Goal: Information Seeking & Learning: Learn about a topic

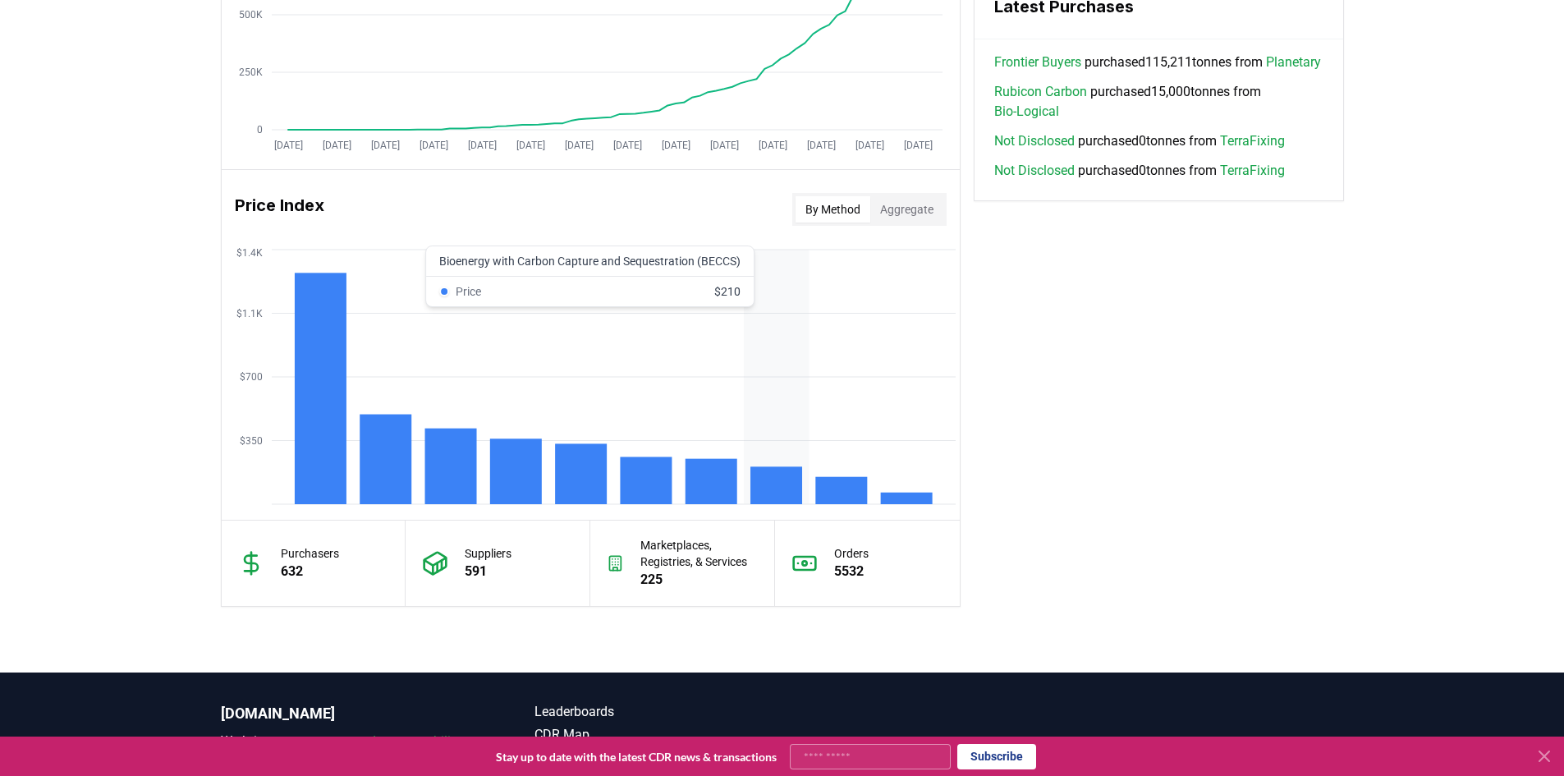
scroll to position [1232, 0]
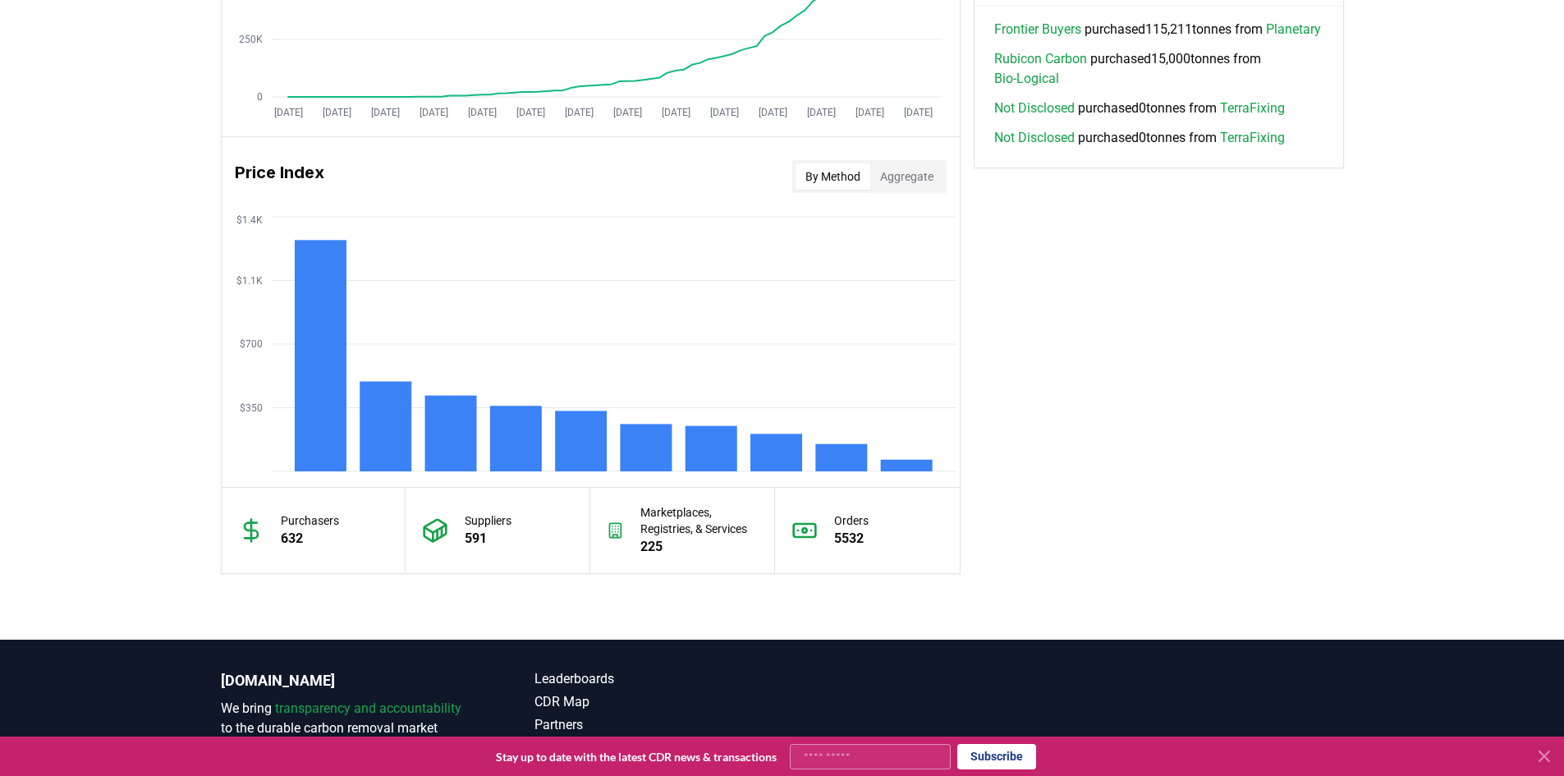
click at [901, 188] on button "Aggregate" at bounding box center [906, 176] width 73 height 26
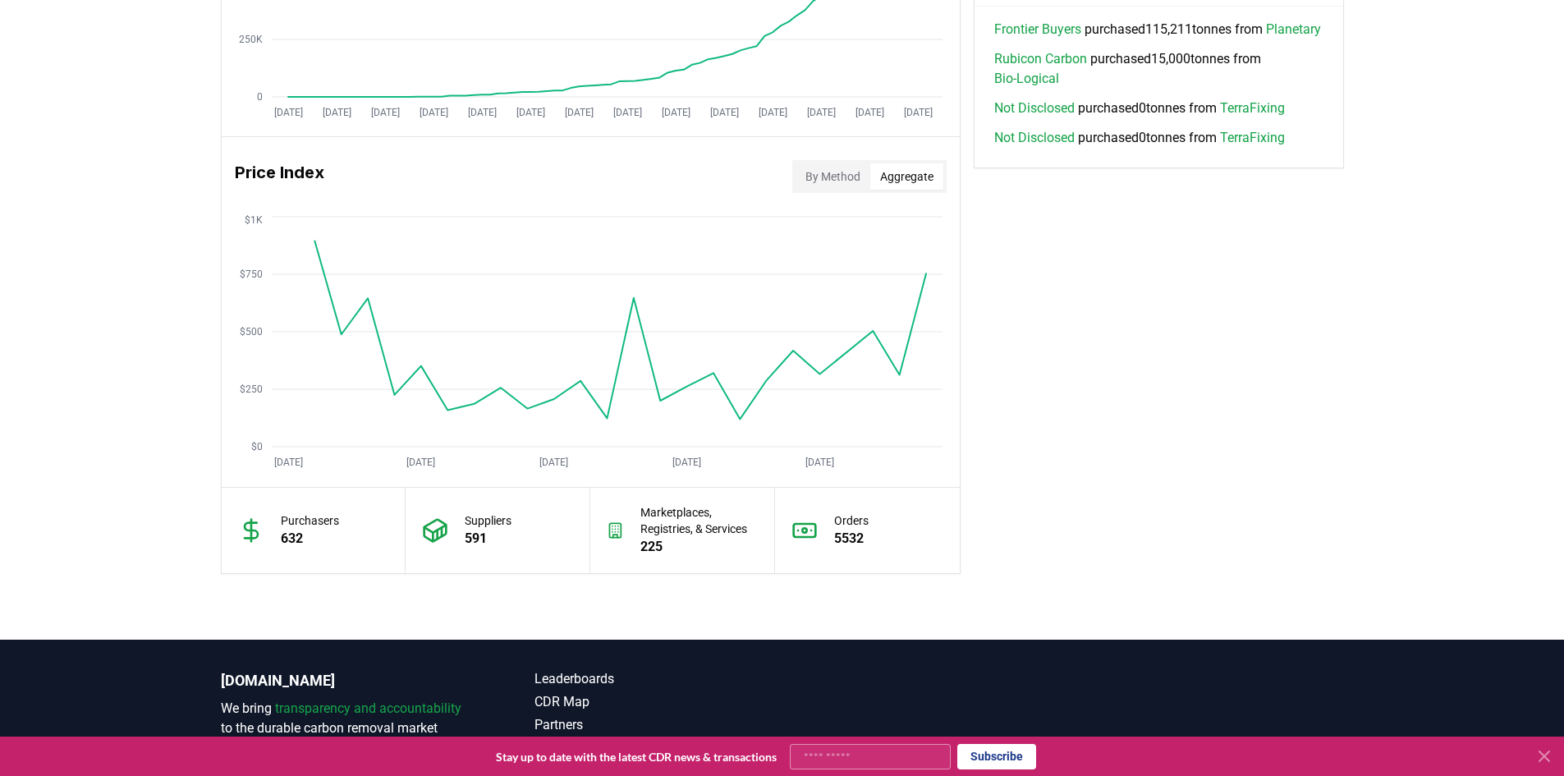
click at [843, 179] on button "By Method" at bounding box center [833, 176] width 75 height 26
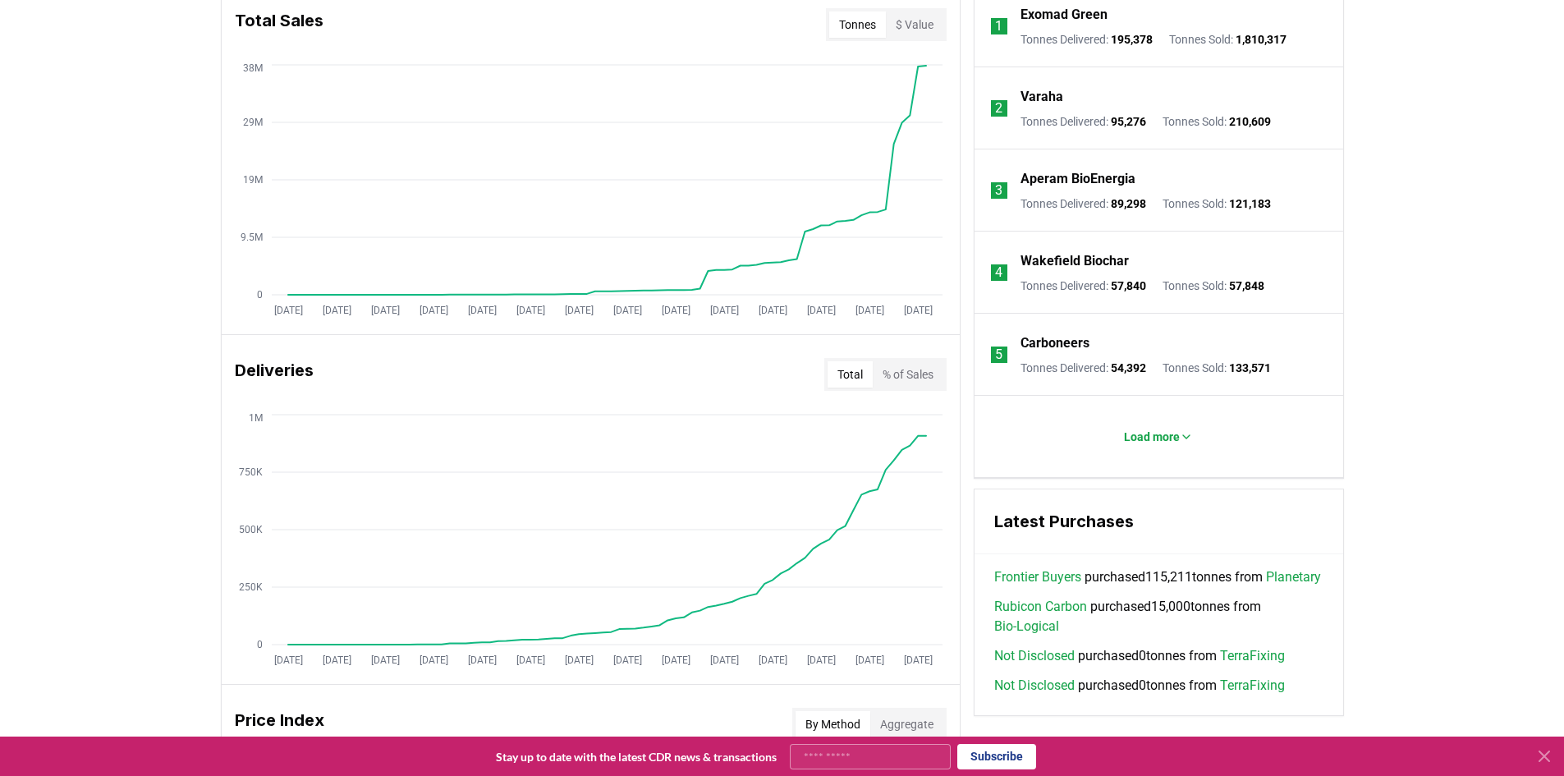
scroll to position [678, 0]
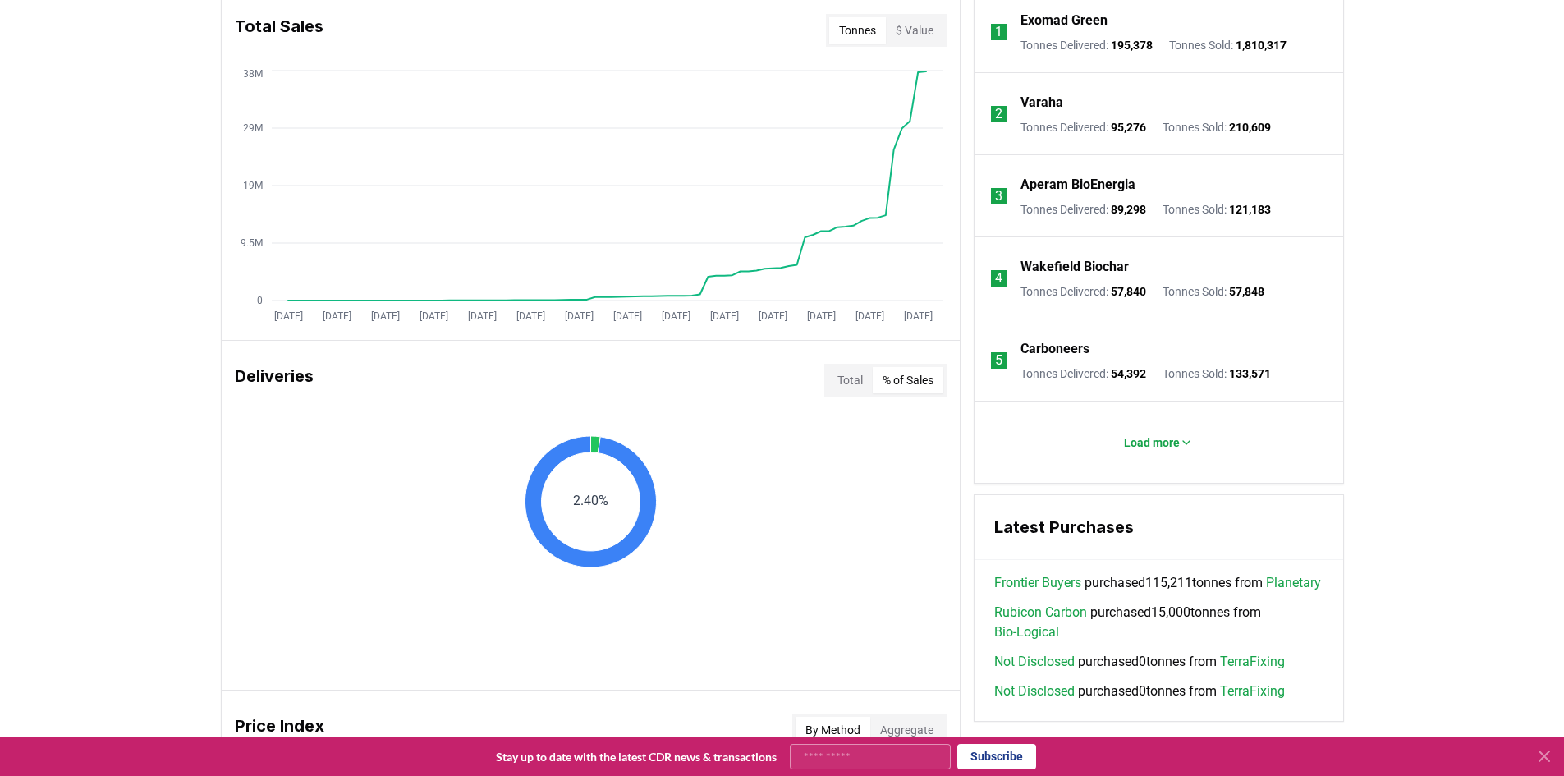
click at [892, 383] on button "% of Sales" at bounding box center [908, 380] width 71 height 26
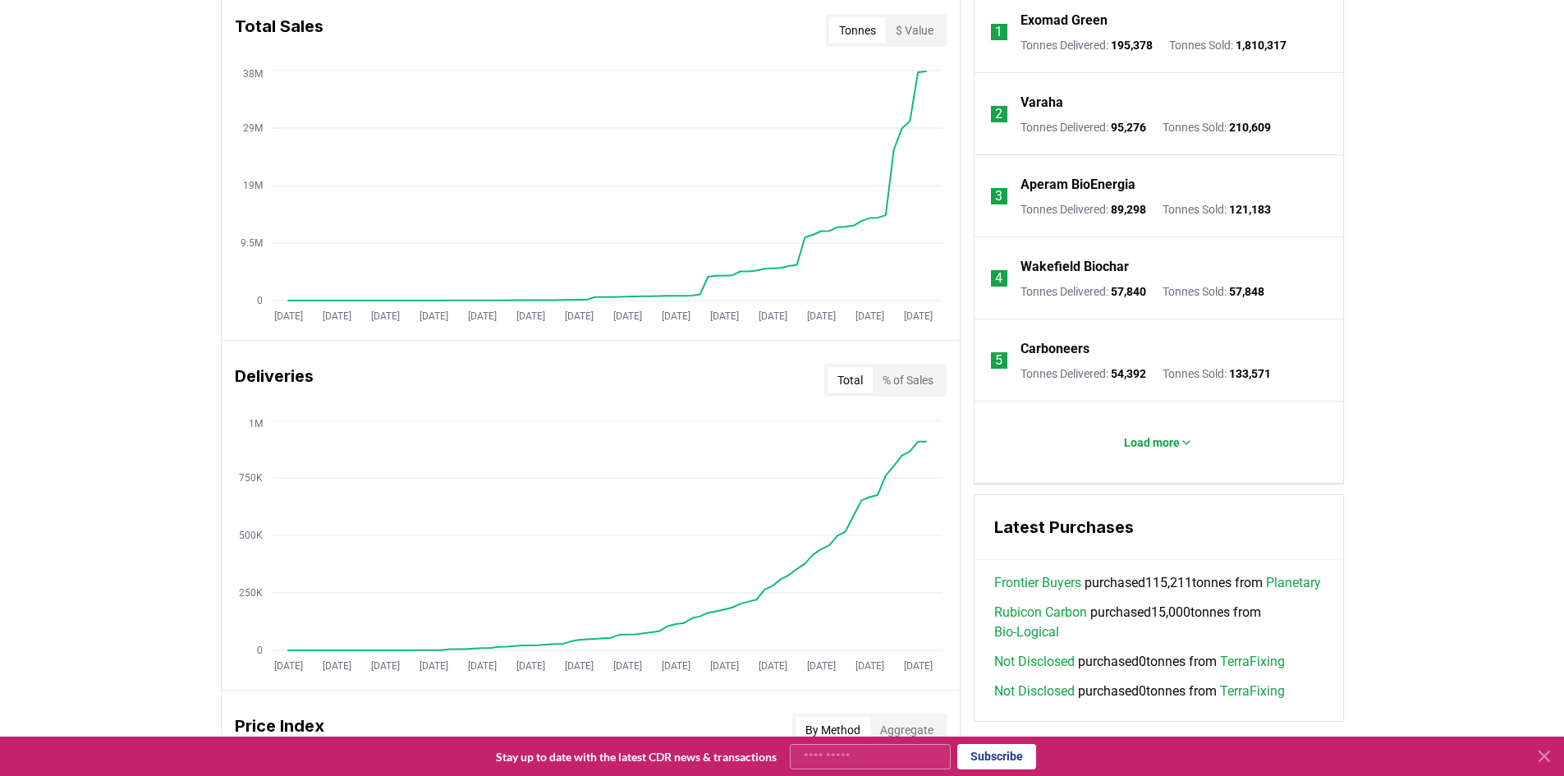
click at [856, 379] on button "Total" at bounding box center [850, 380] width 45 height 26
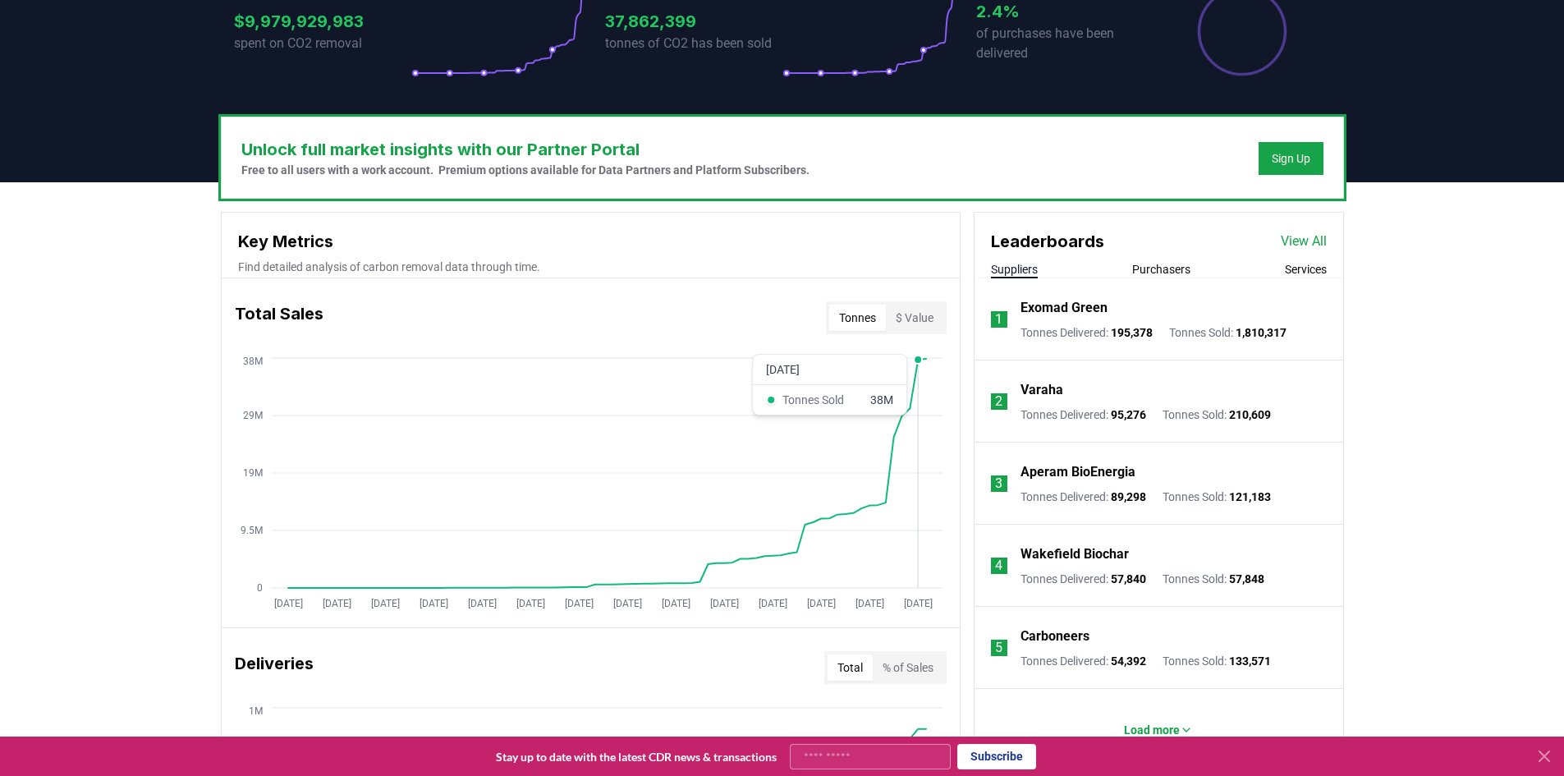
scroll to position [350, 0]
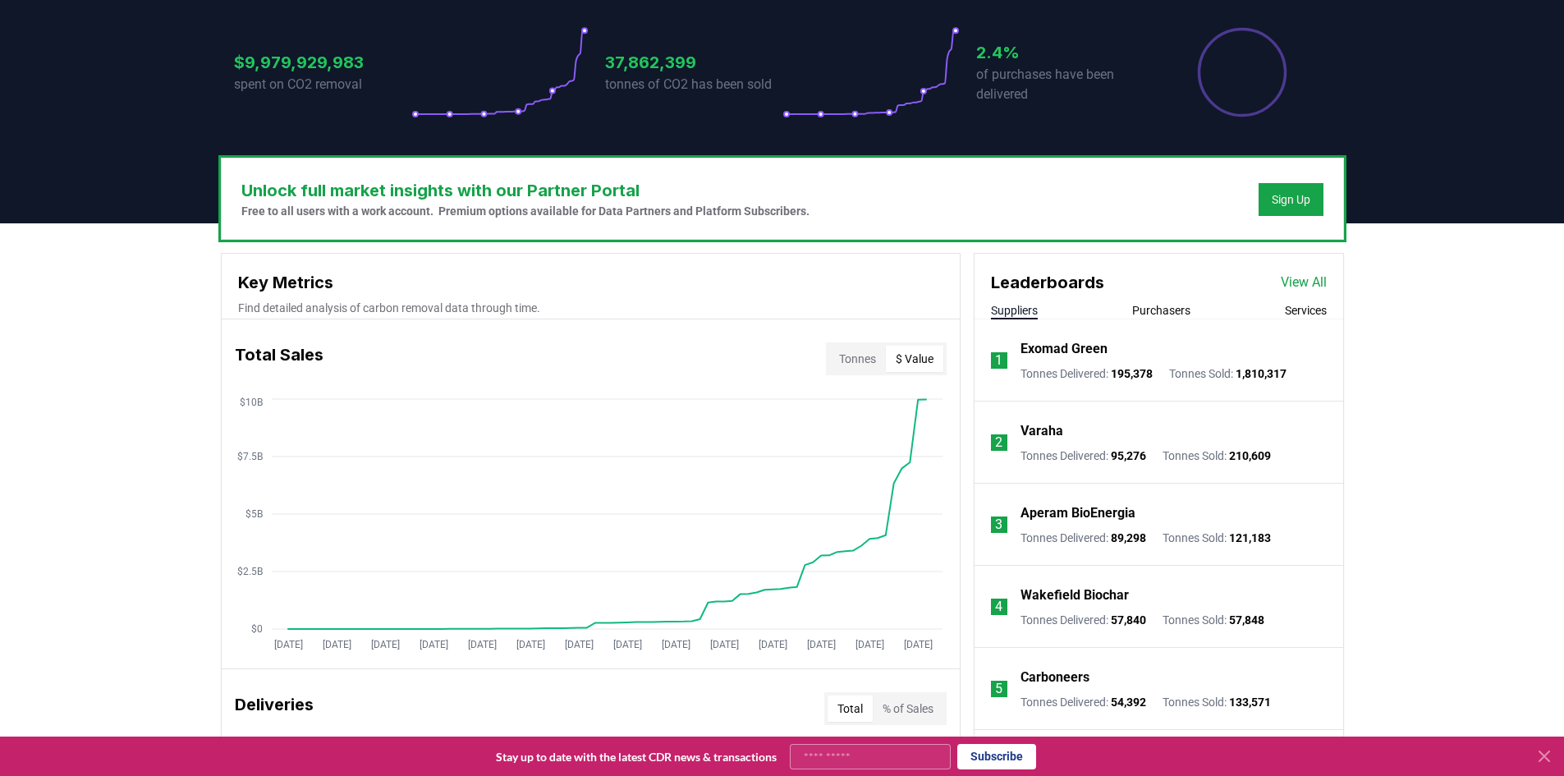
click at [916, 364] on button "$ Value" at bounding box center [914, 359] width 57 height 26
click at [865, 364] on button "Tonnes" at bounding box center [857, 359] width 57 height 26
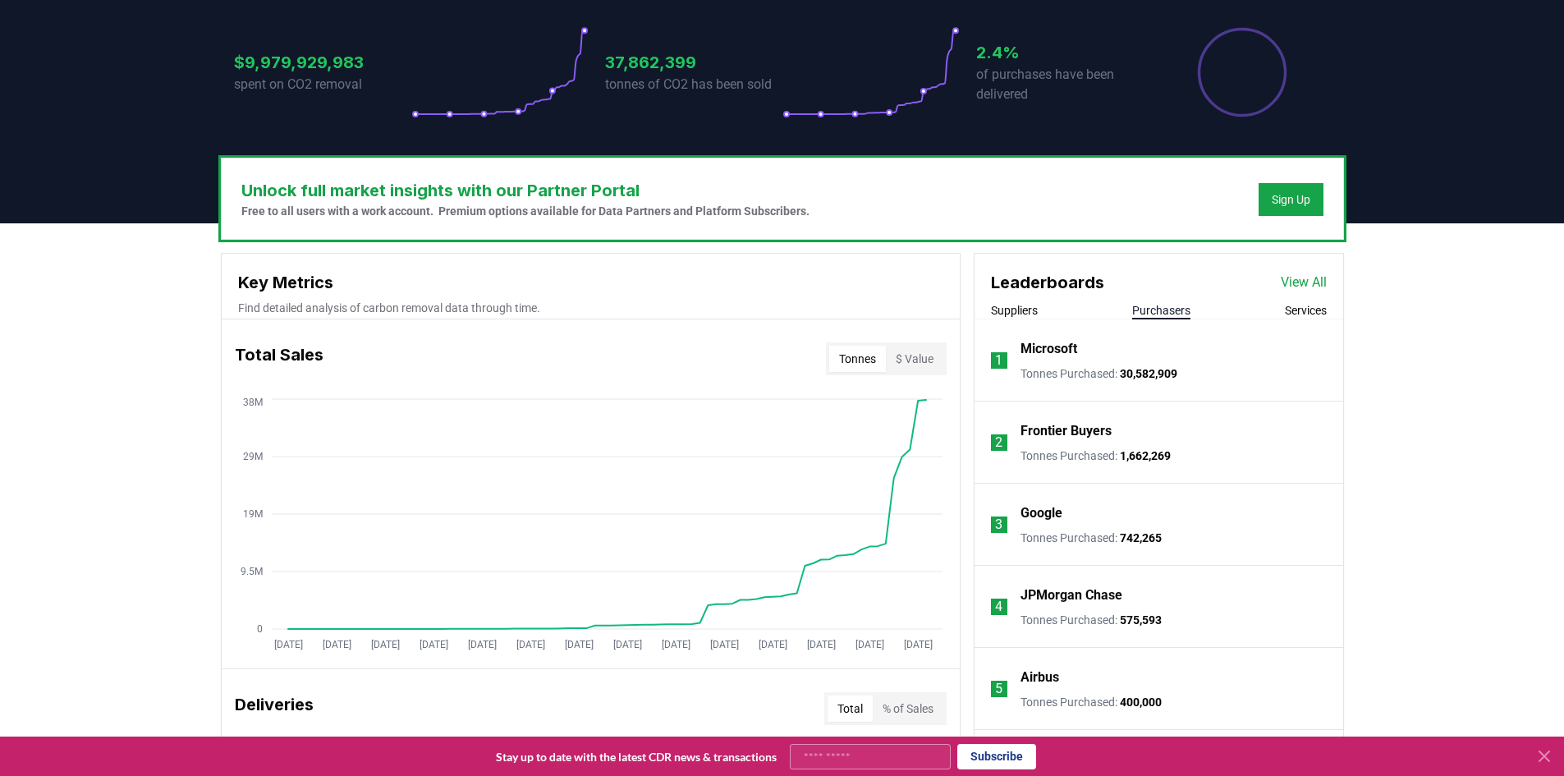
click at [1159, 312] on button "Purchasers" at bounding box center [1161, 310] width 58 height 16
click at [1314, 310] on button "Services" at bounding box center [1306, 310] width 42 height 16
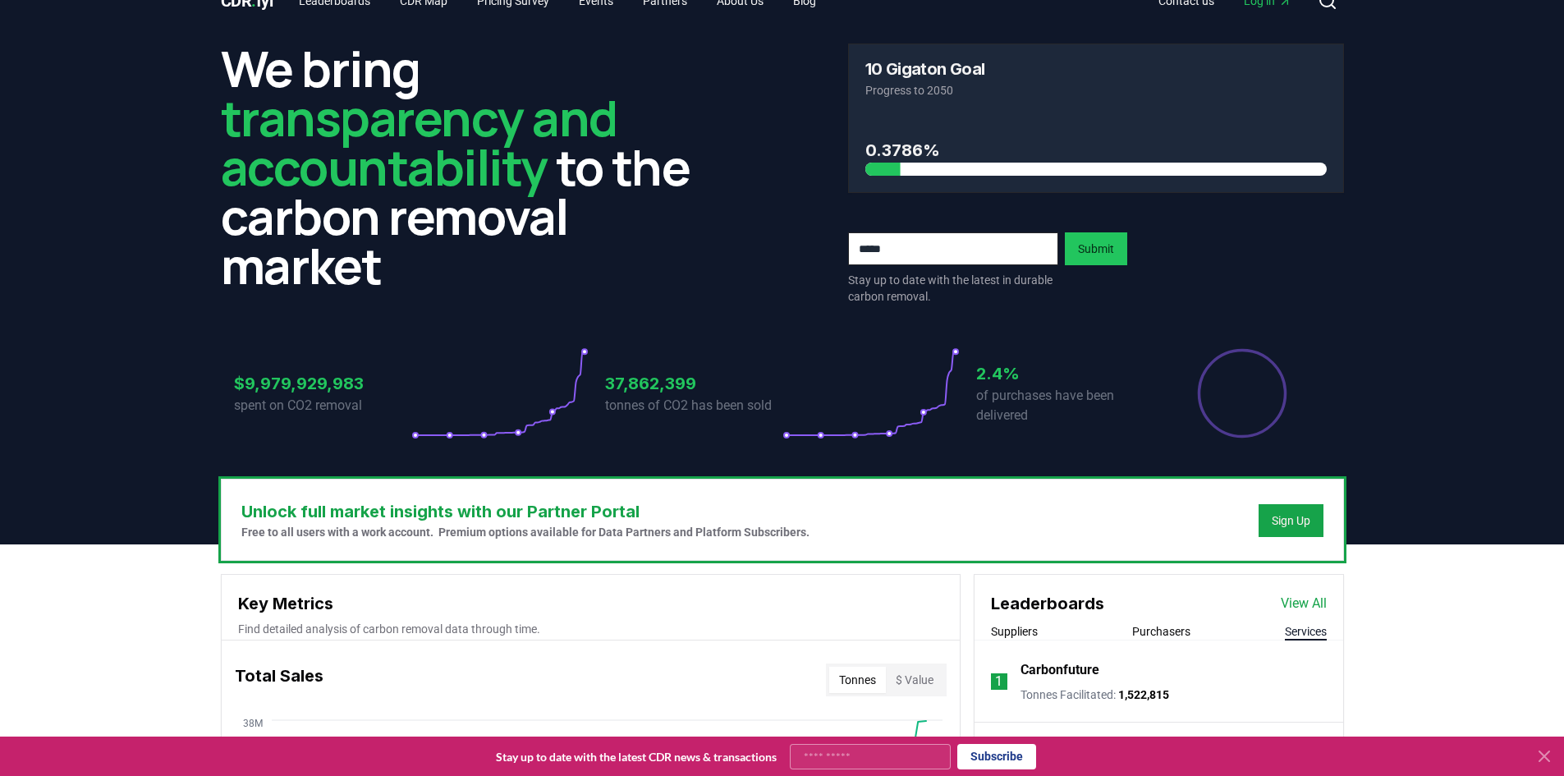
scroll to position [0, 0]
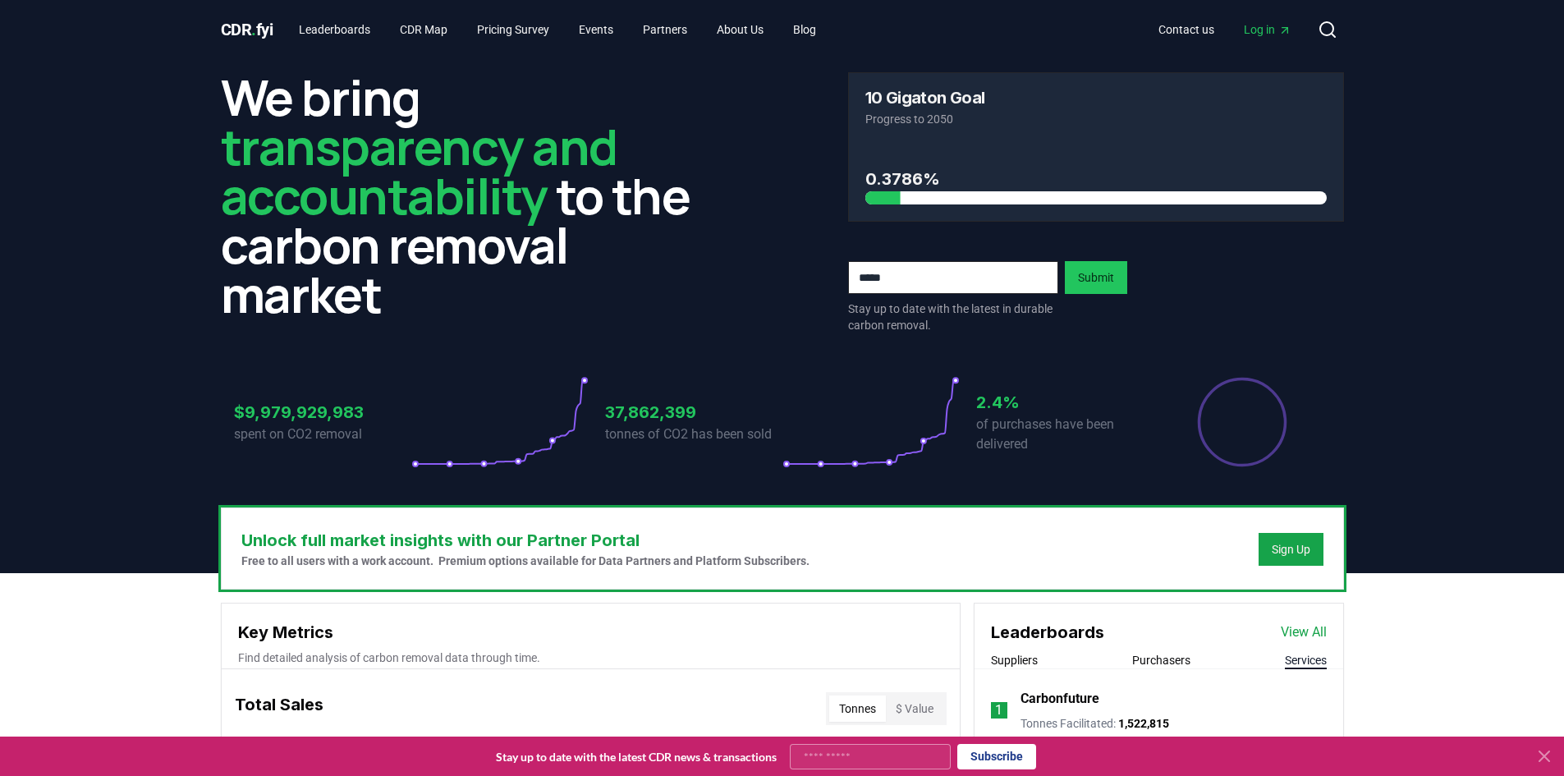
click at [941, 286] on input "email" at bounding box center [953, 277] width 210 height 33
type input "**********"
click at [1090, 279] on button "Submit" at bounding box center [1096, 277] width 62 height 33
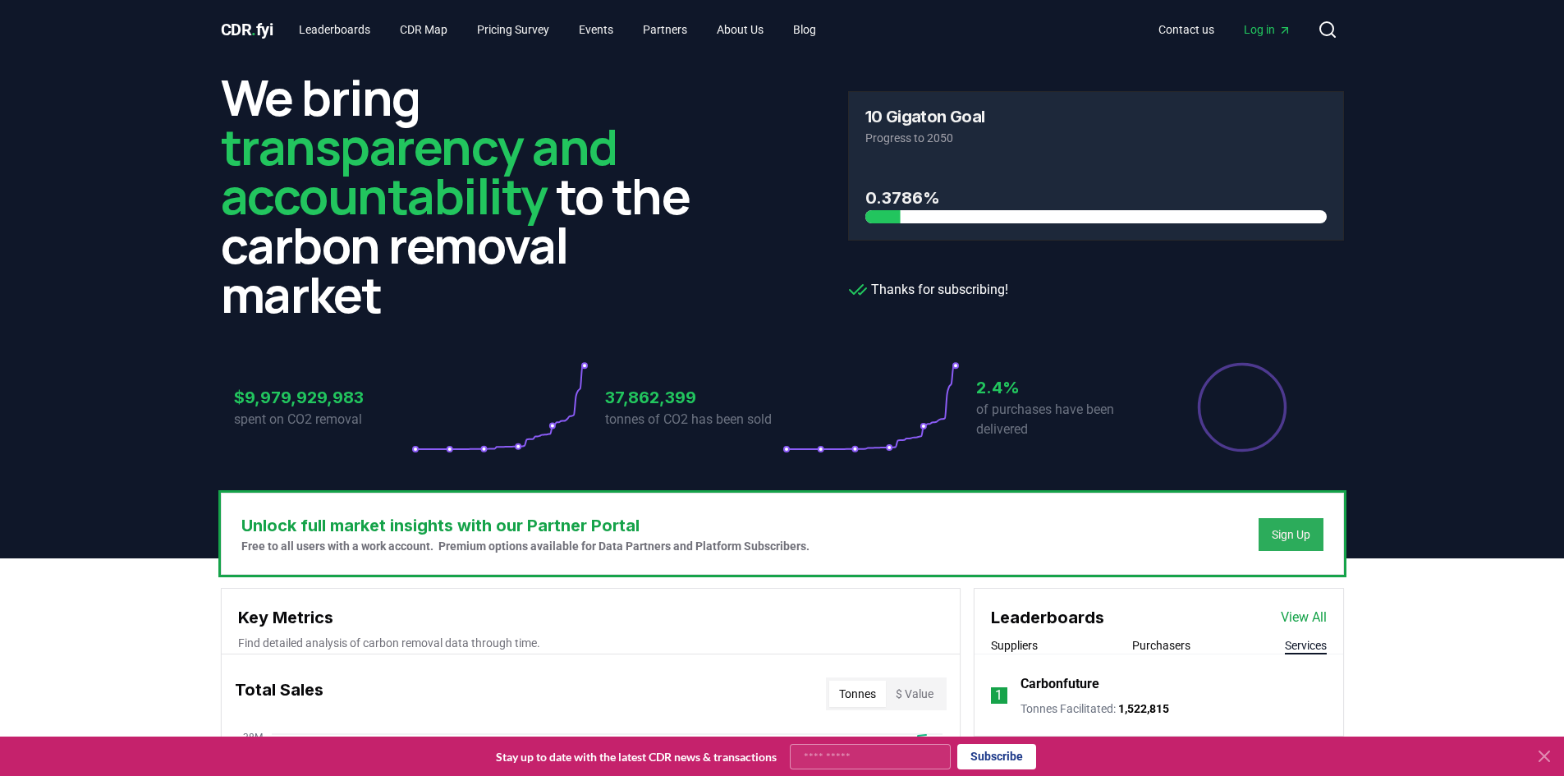
click at [1273, 533] on div "Sign Up" at bounding box center [1291, 534] width 39 height 16
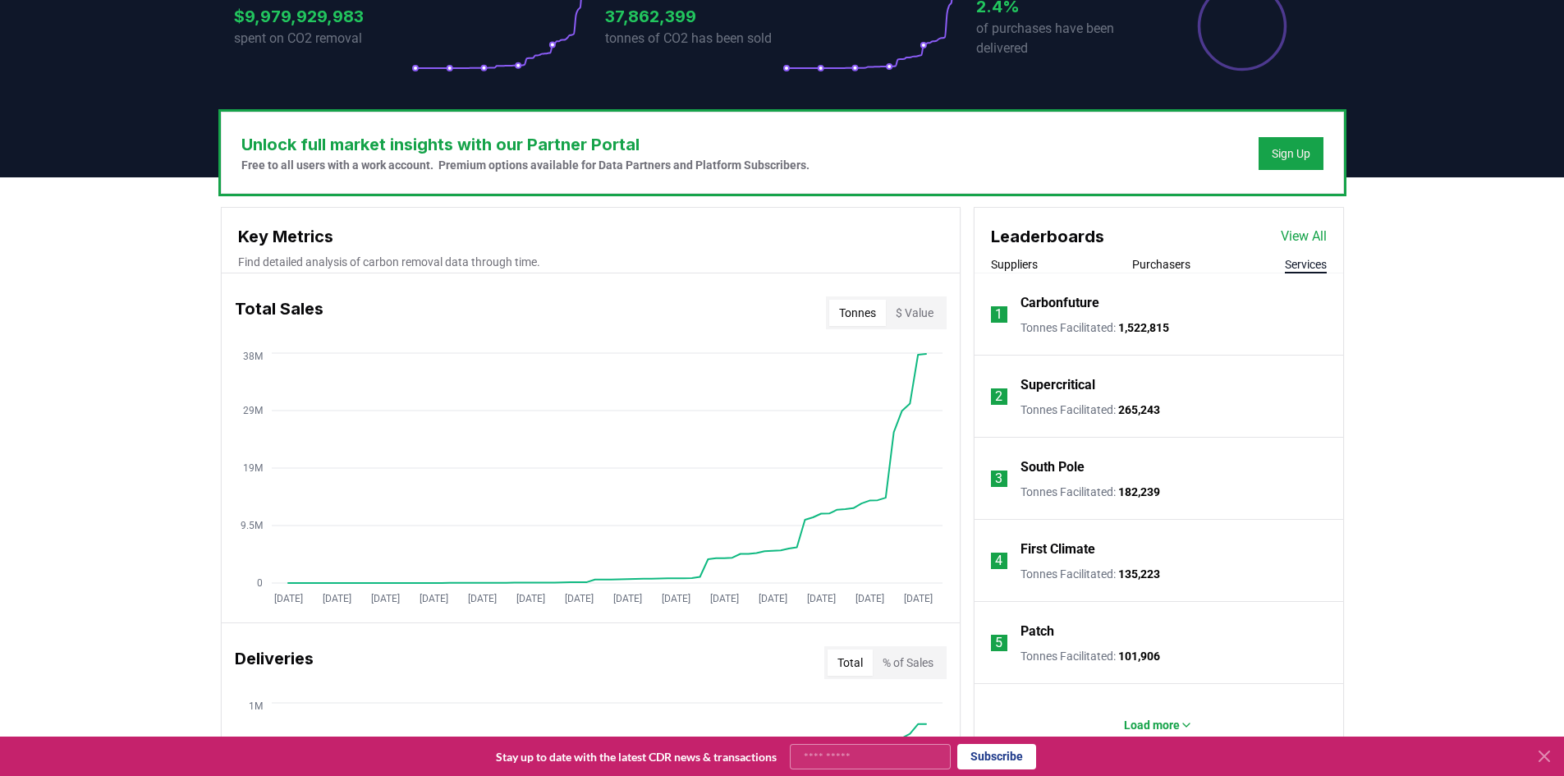
scroll to position [411, 0]
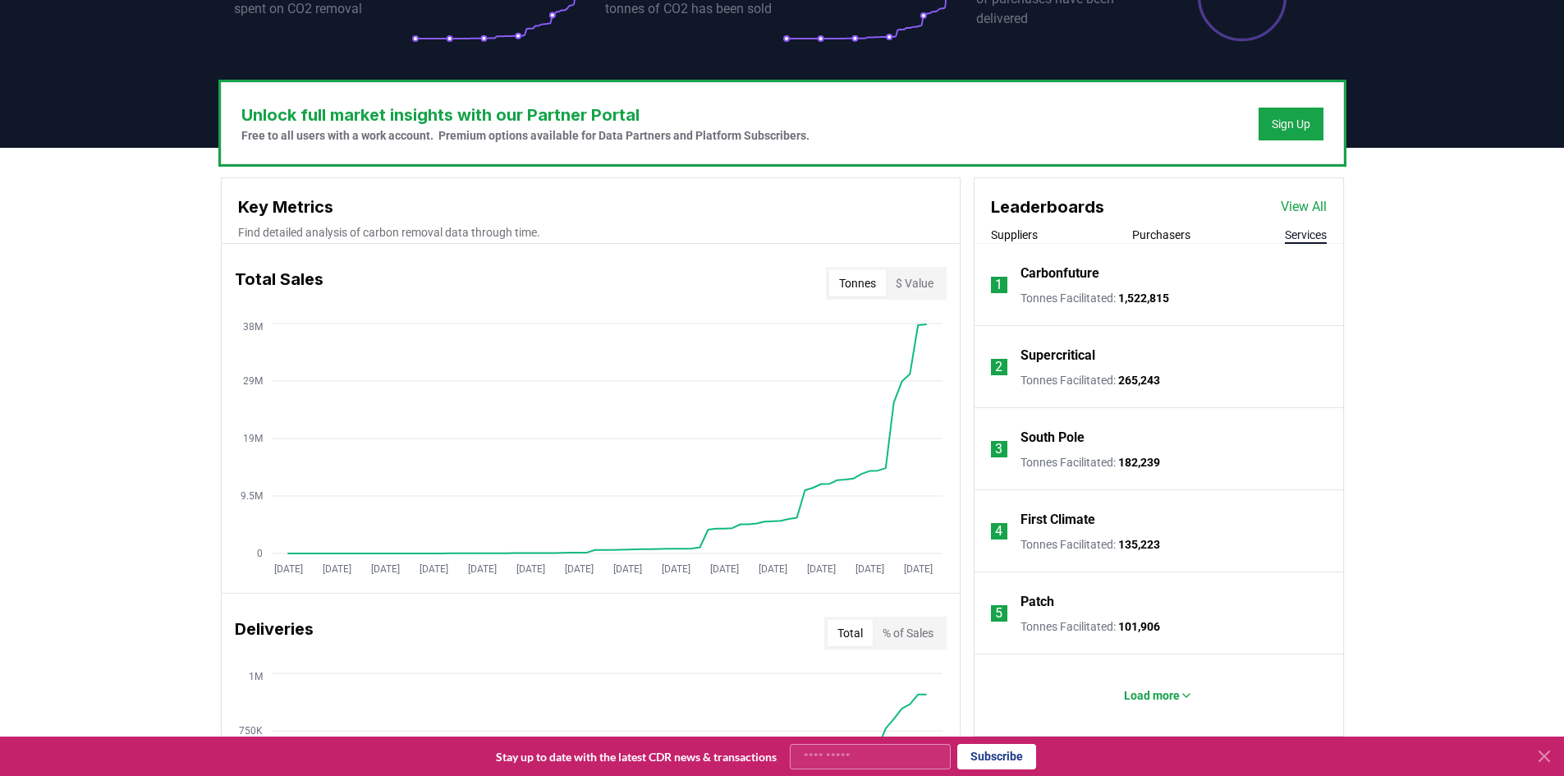
click at [1310, 198] on link "View All" at bounding box center [1304, 207] width 46 height 20
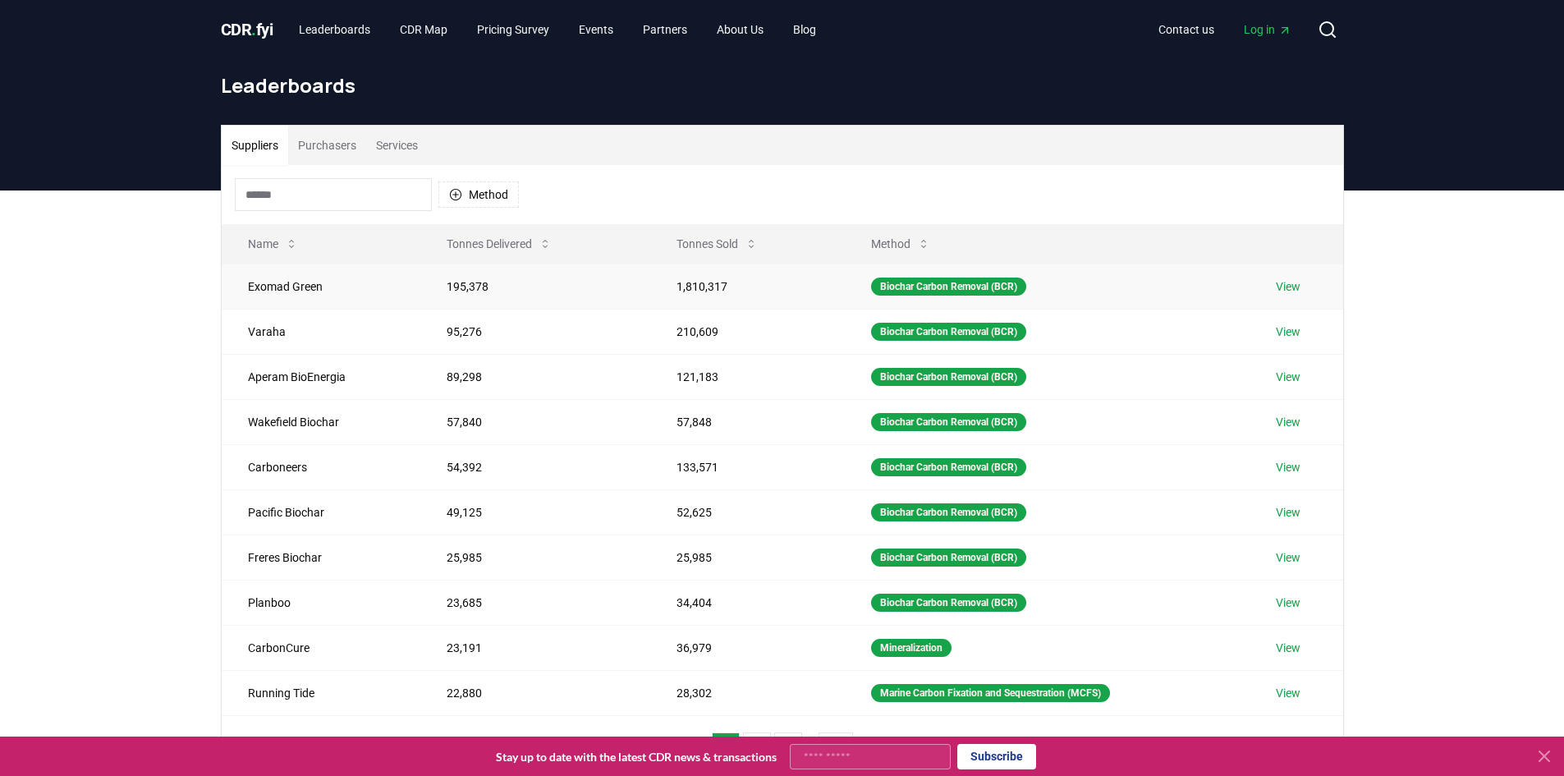
click at [1294, 285] on link "View" at bounding box center [1288, 286] width 25 height 16
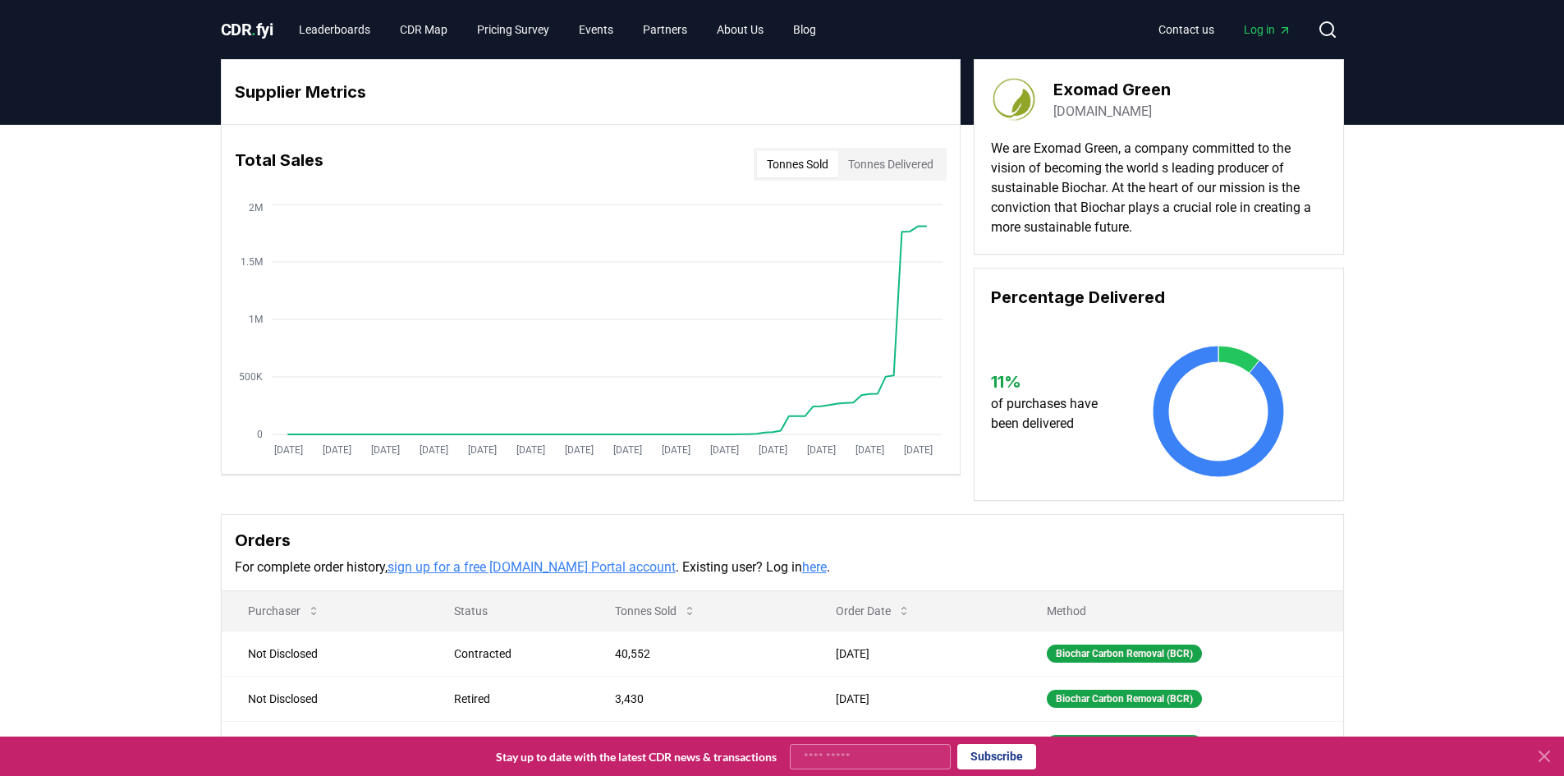
click at [820, 162] on button "Tonnes Sold" at bounding box center [797, 164] width 81 height 26
click at [895, 171] on button "Tonnes Delivered" at bounding box center [890, 164] width 105 height 26
click at [838, 169] on button "Tonnes Delivered" at bounding box center [890, 164] width 105 height 26
click at [776, 172] on button "Tonnes Sold" at bounding box center [797, 164] width 81 height 26
click at [896, 163] on button "Tonnes Delivered" at bounding box center [890, 164] width 105 height 26
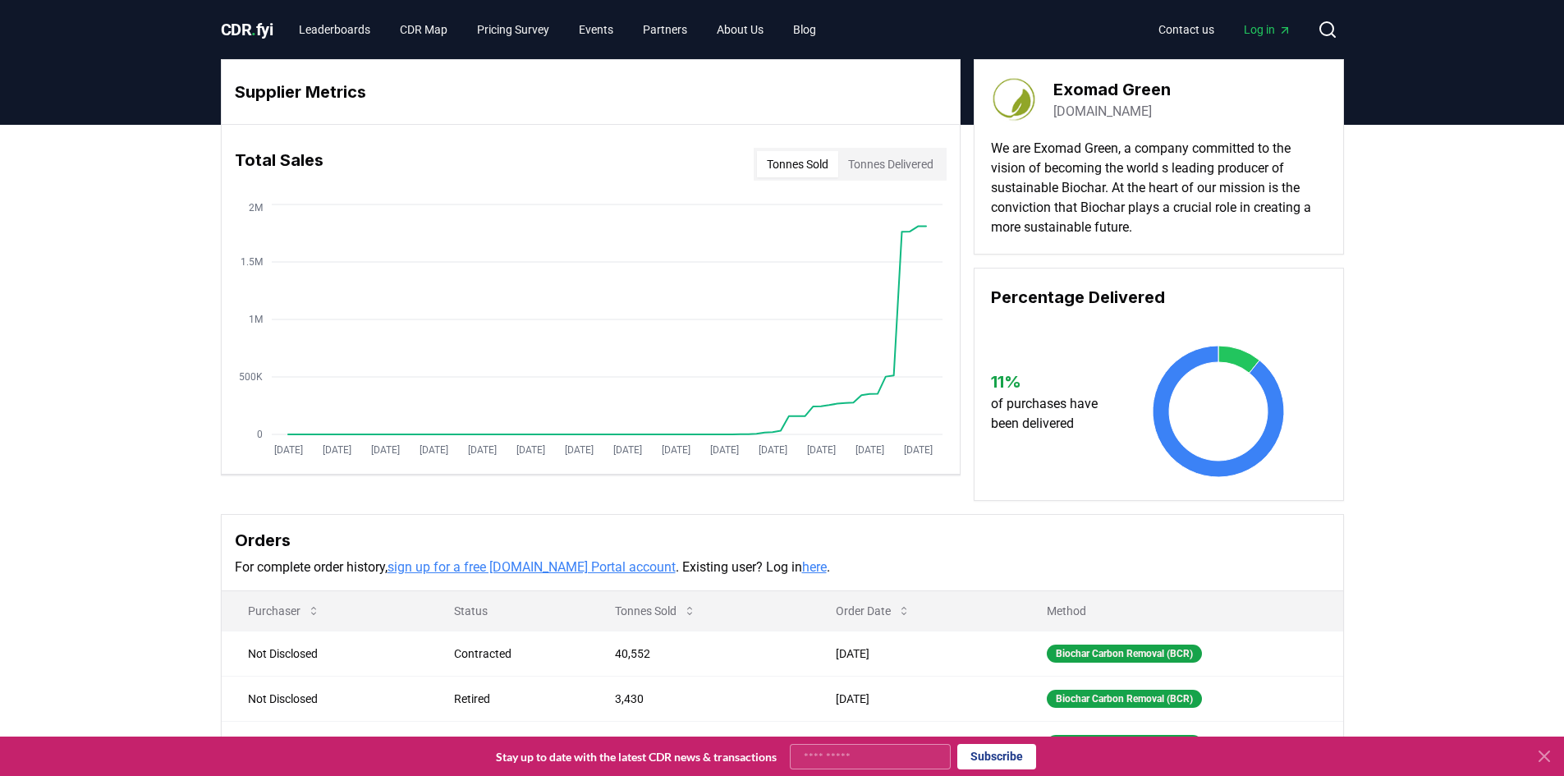
click at [801, 168] on button "Tonnes Sold" at bounding box center [797, 164] width 81 height 26
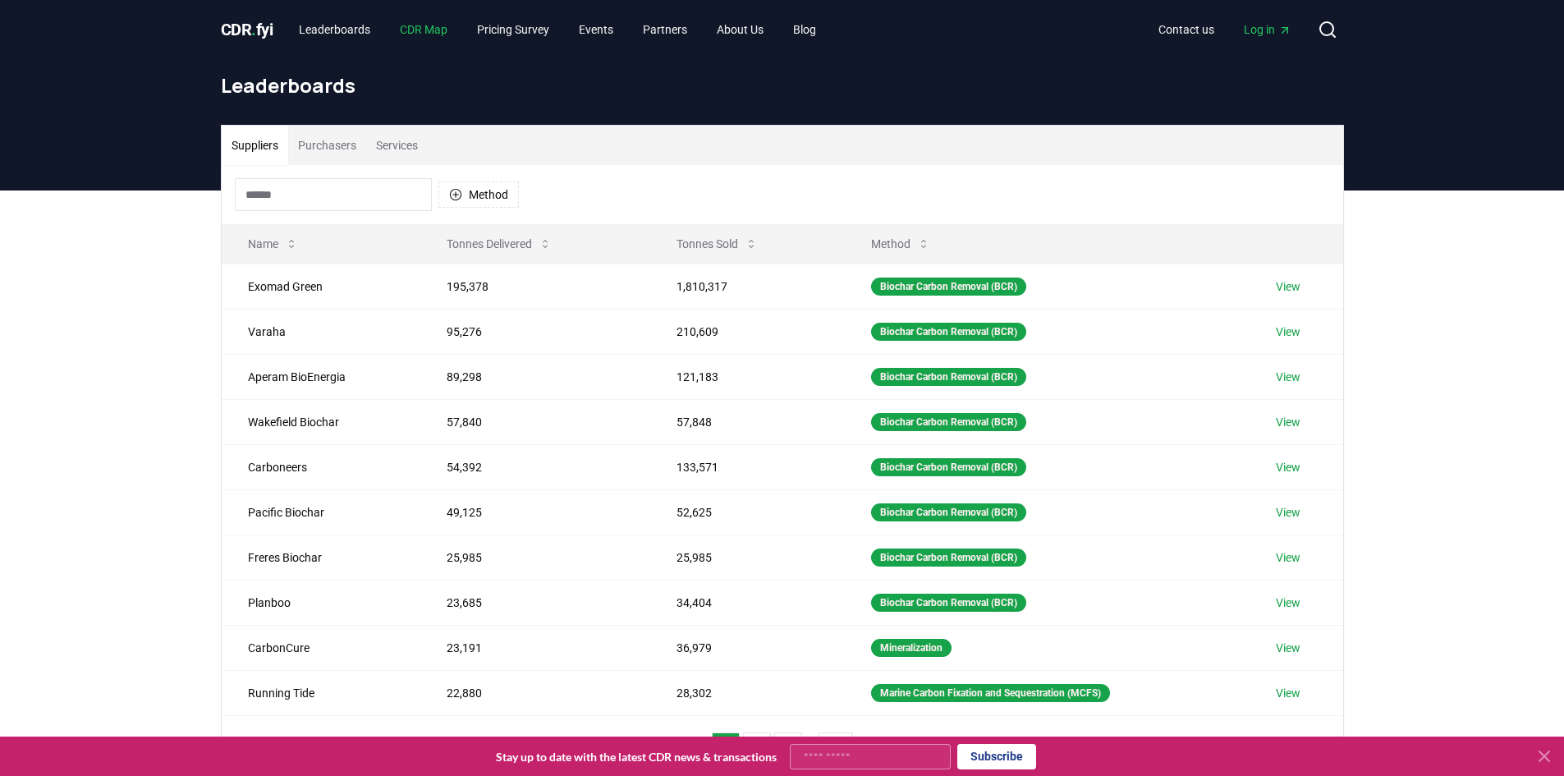
click at [426, 29] on link "CDR Map" at bounding box center [424, 30] width 74 height 30
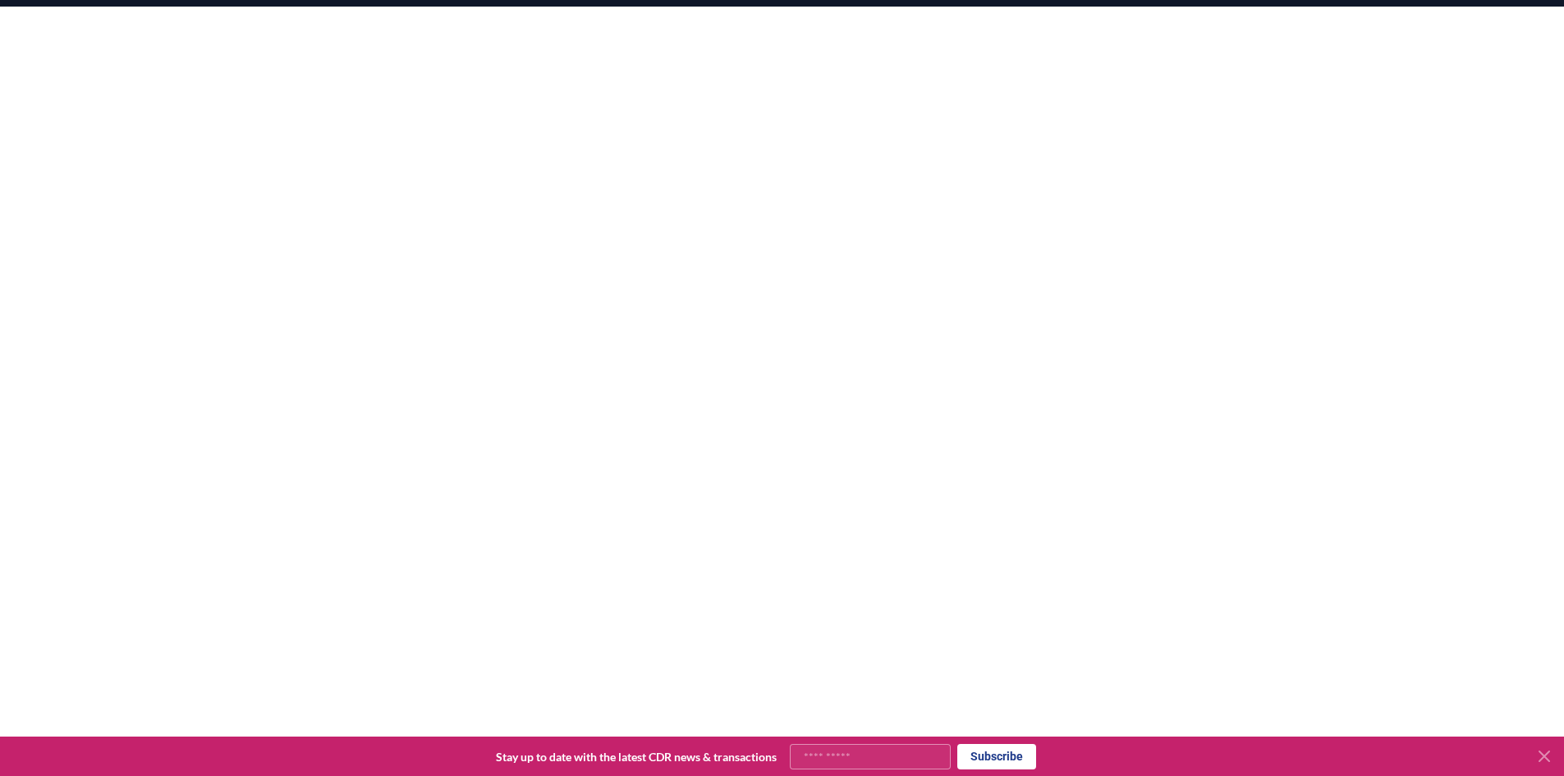
scroll to position [319, 0]
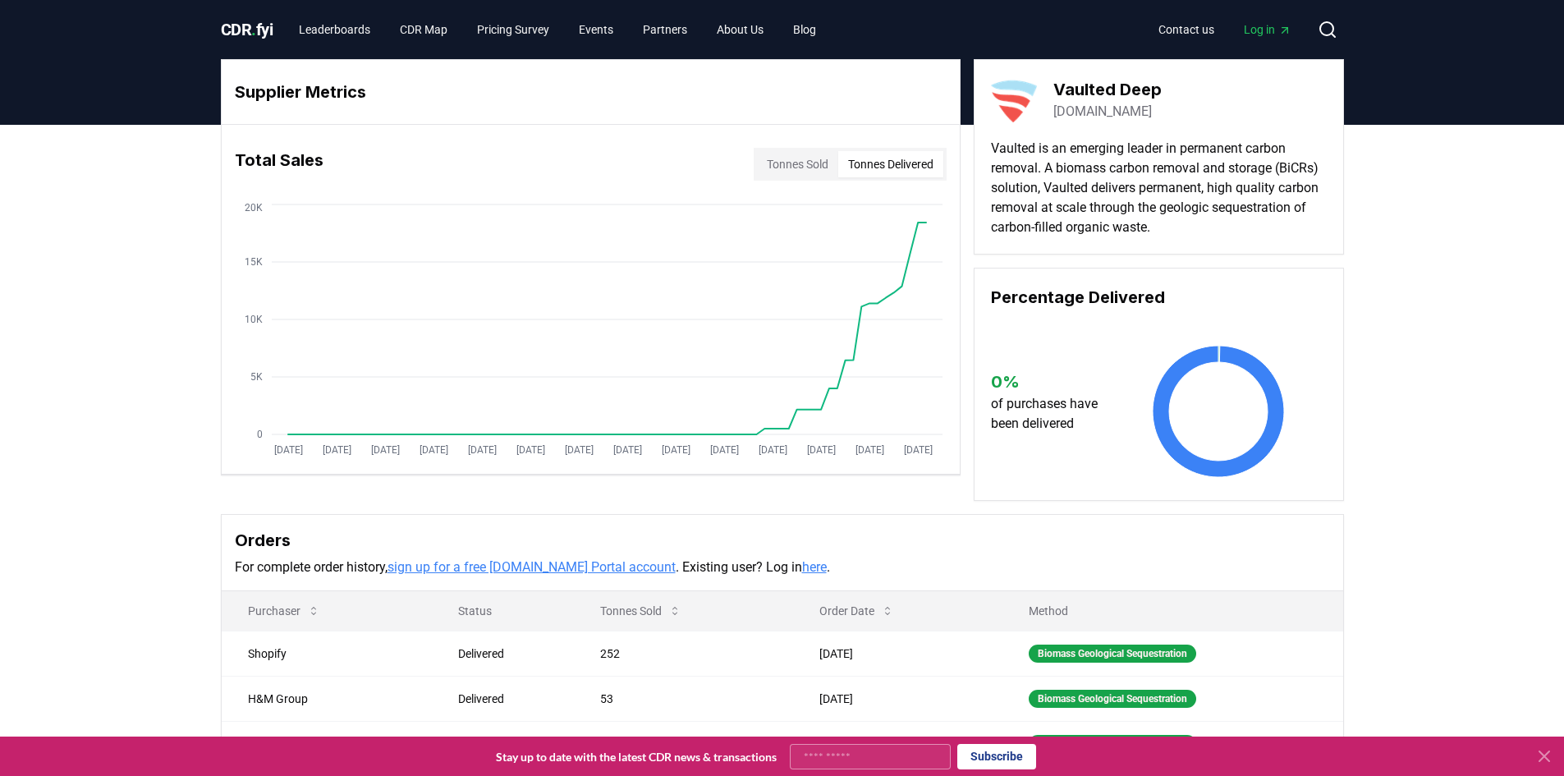
click at [893, 154] on button "Tonnes Delivered" at bounding box center [890, 164] width 105 height 26
click at [796, 163] on button "Tonnes Sold" at bounding box center [797, 164] width 81 height 26
